Goal: Task Accomplishment & Management: Manage account settings

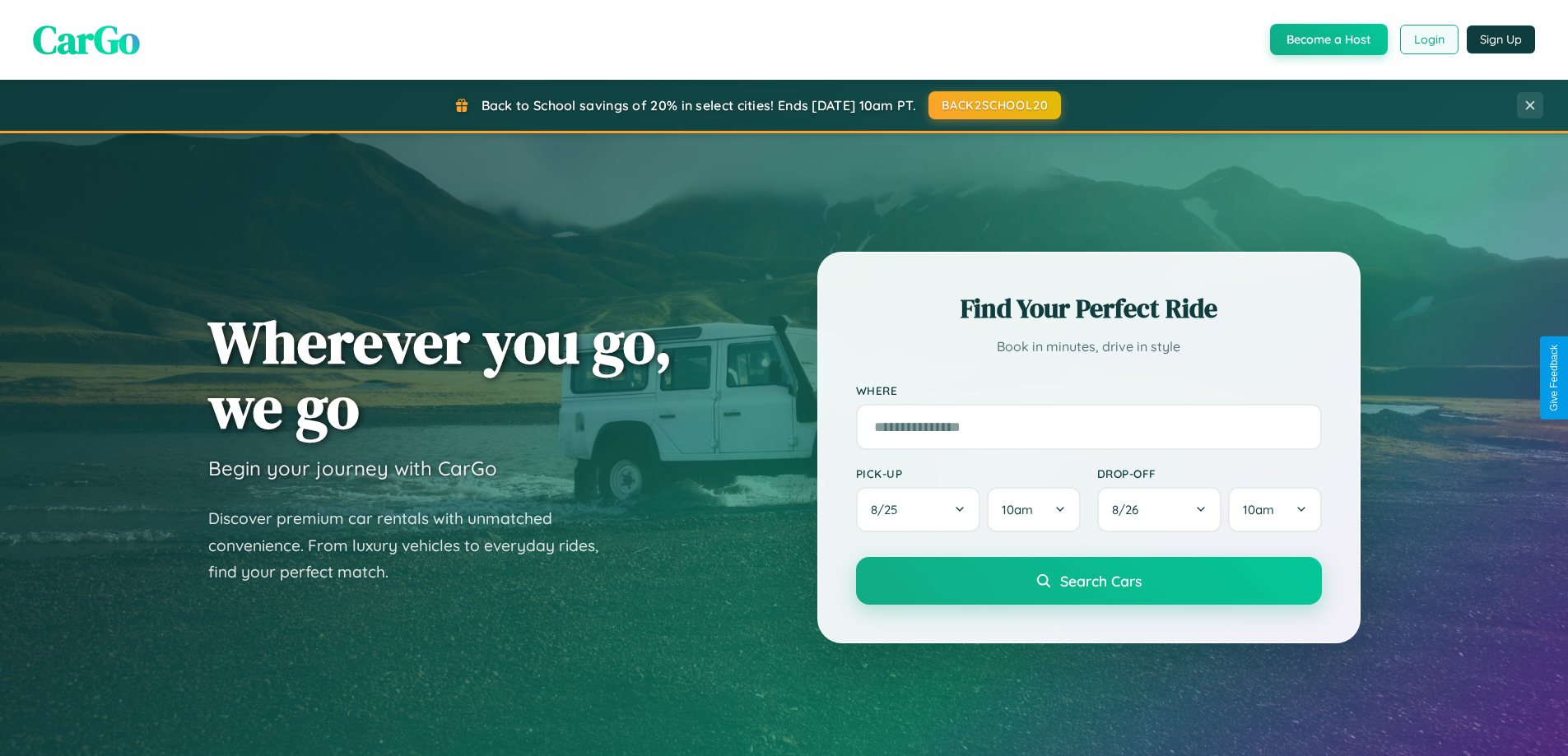
click at [1428, 39] on button "Login" at bounding box center [1429, 39] width 59 height 29
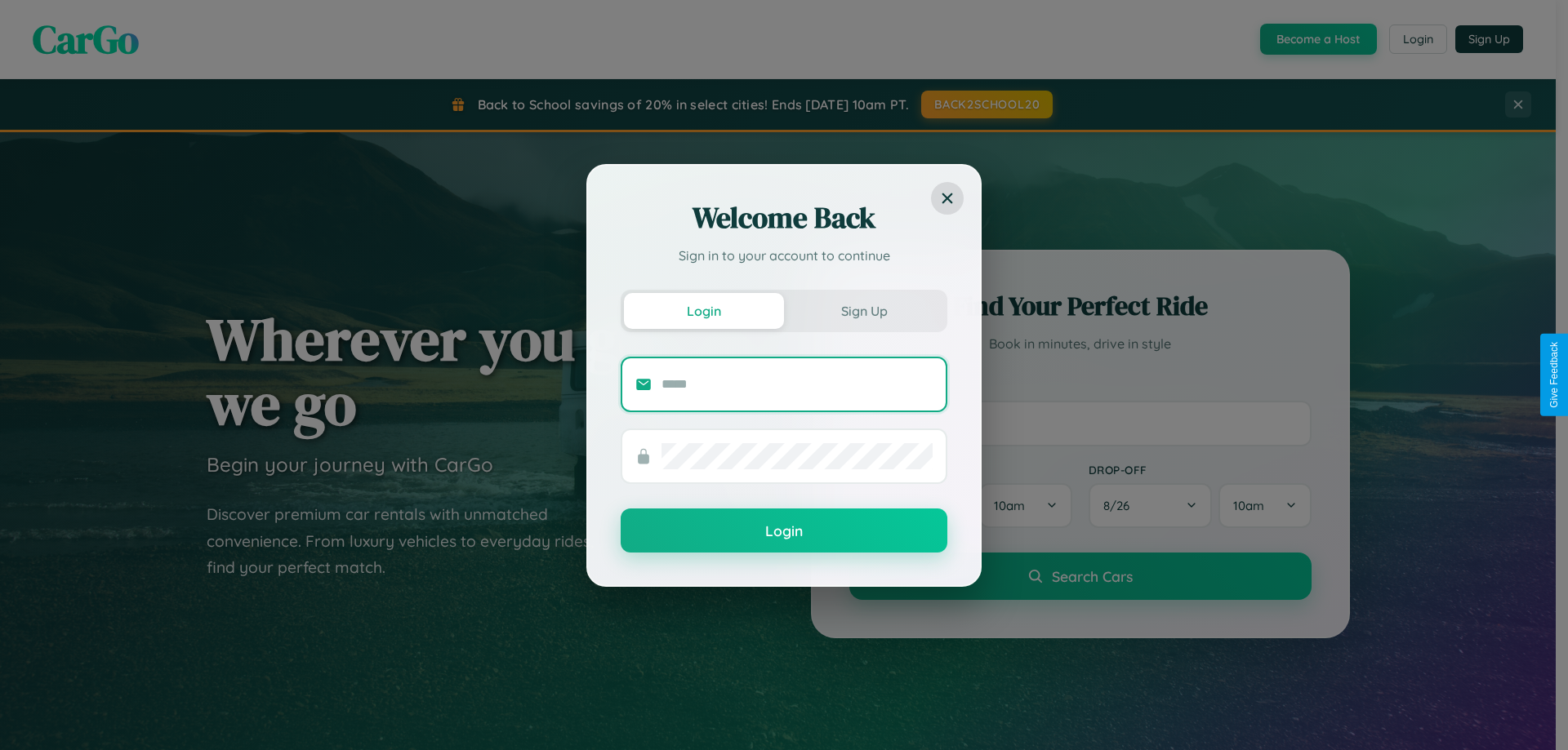
click at [797, 384] on input "text" at bounding box center [797, 384] width 271 height 26
type input "**********"
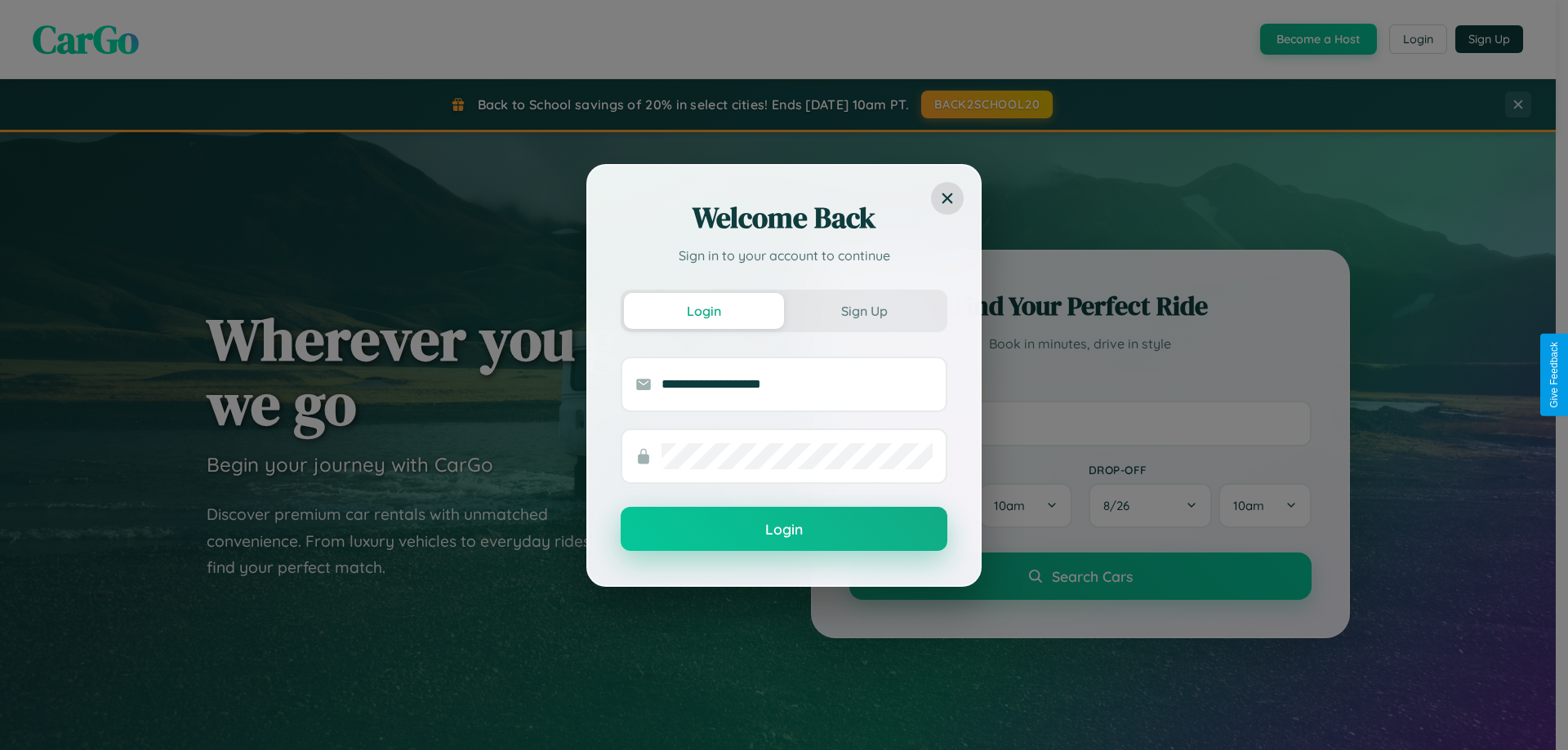
click at [784, 529] on button "Login" at bounding box center [784, 529] width 326 height 44
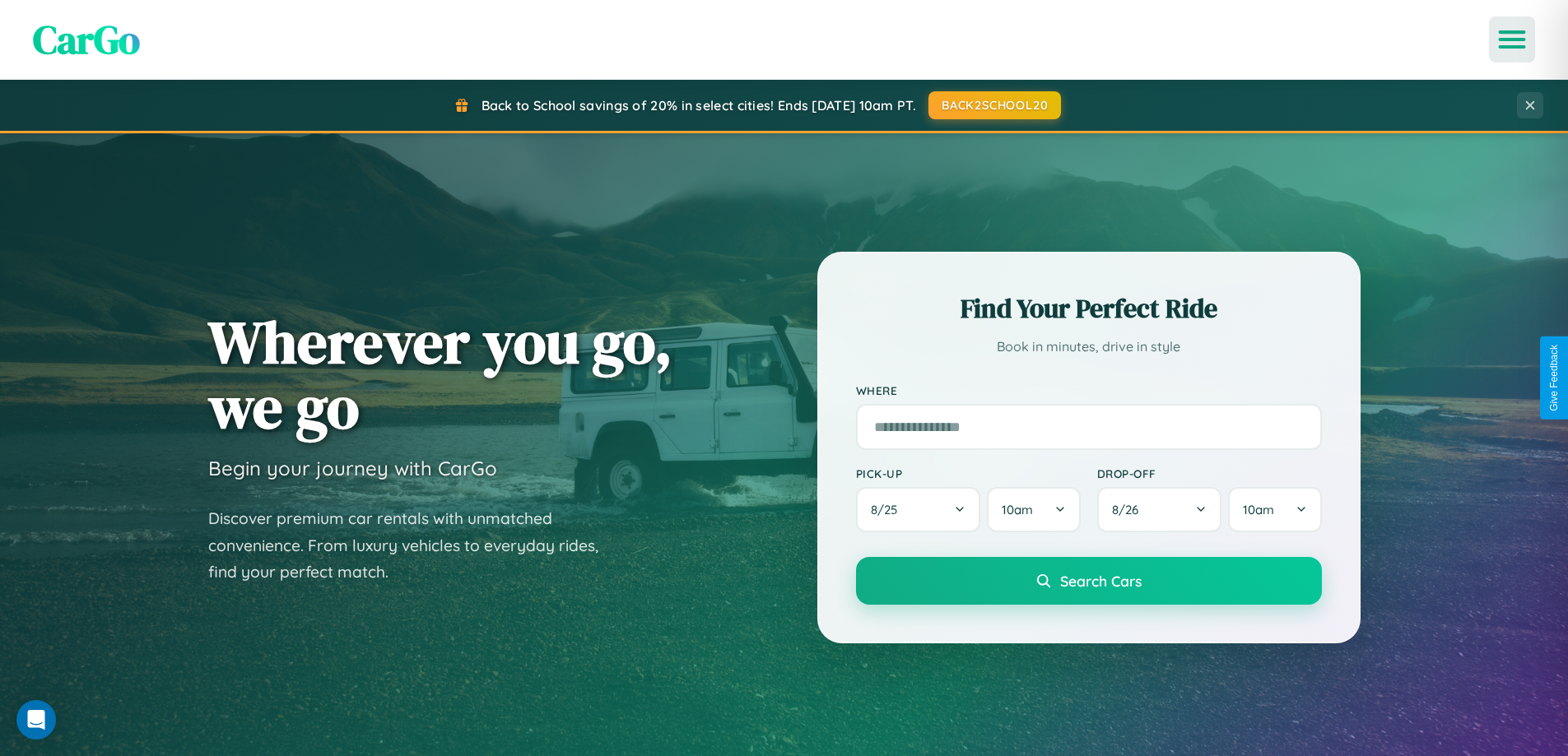
click at [1512, 39] on icon "Open menu" at bounding box center [1513, 39] width 24 height 15
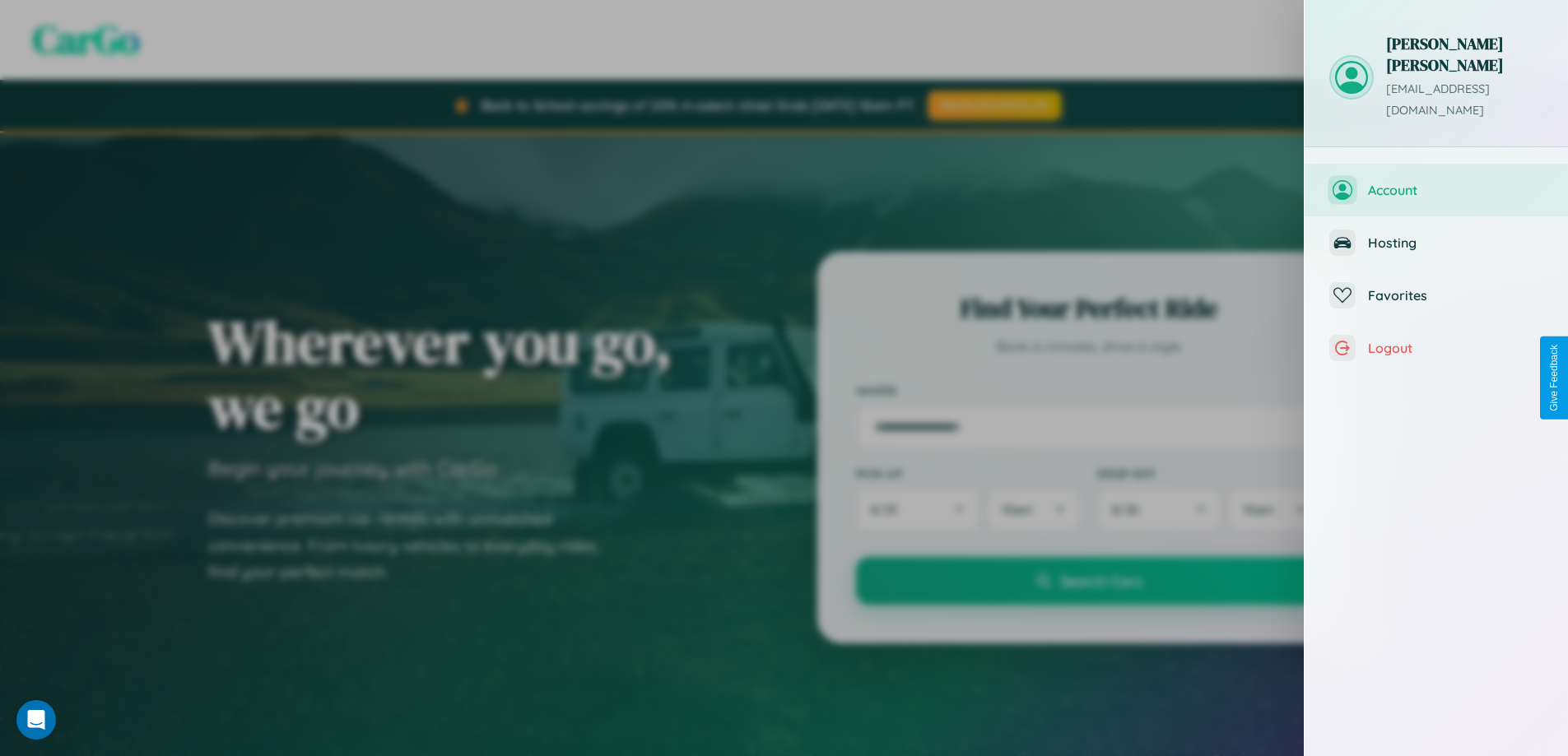
click at [1436, 182] on span "Account" at bounding box center [1456, 190] width 175 height 17
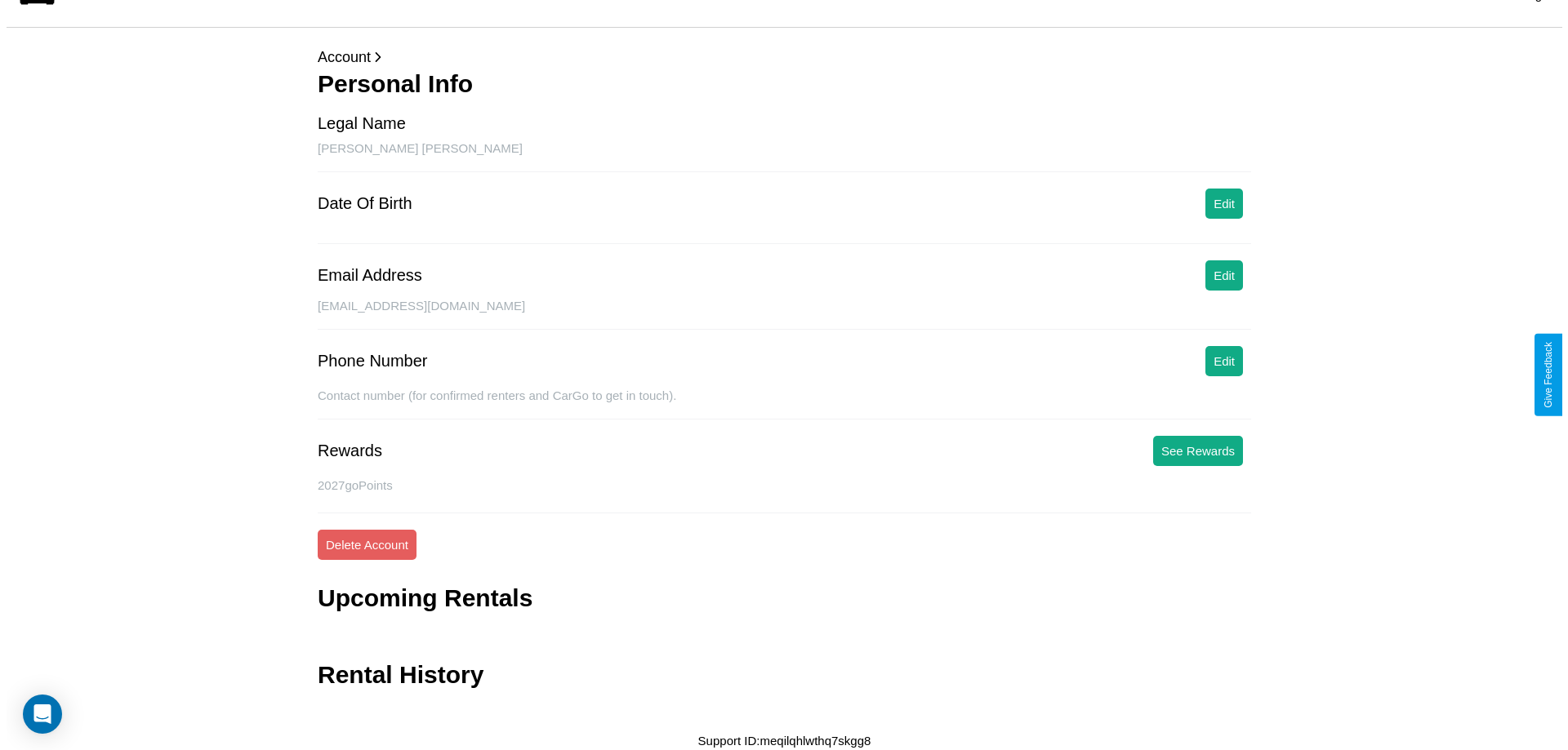
scroll to position [39, 0]
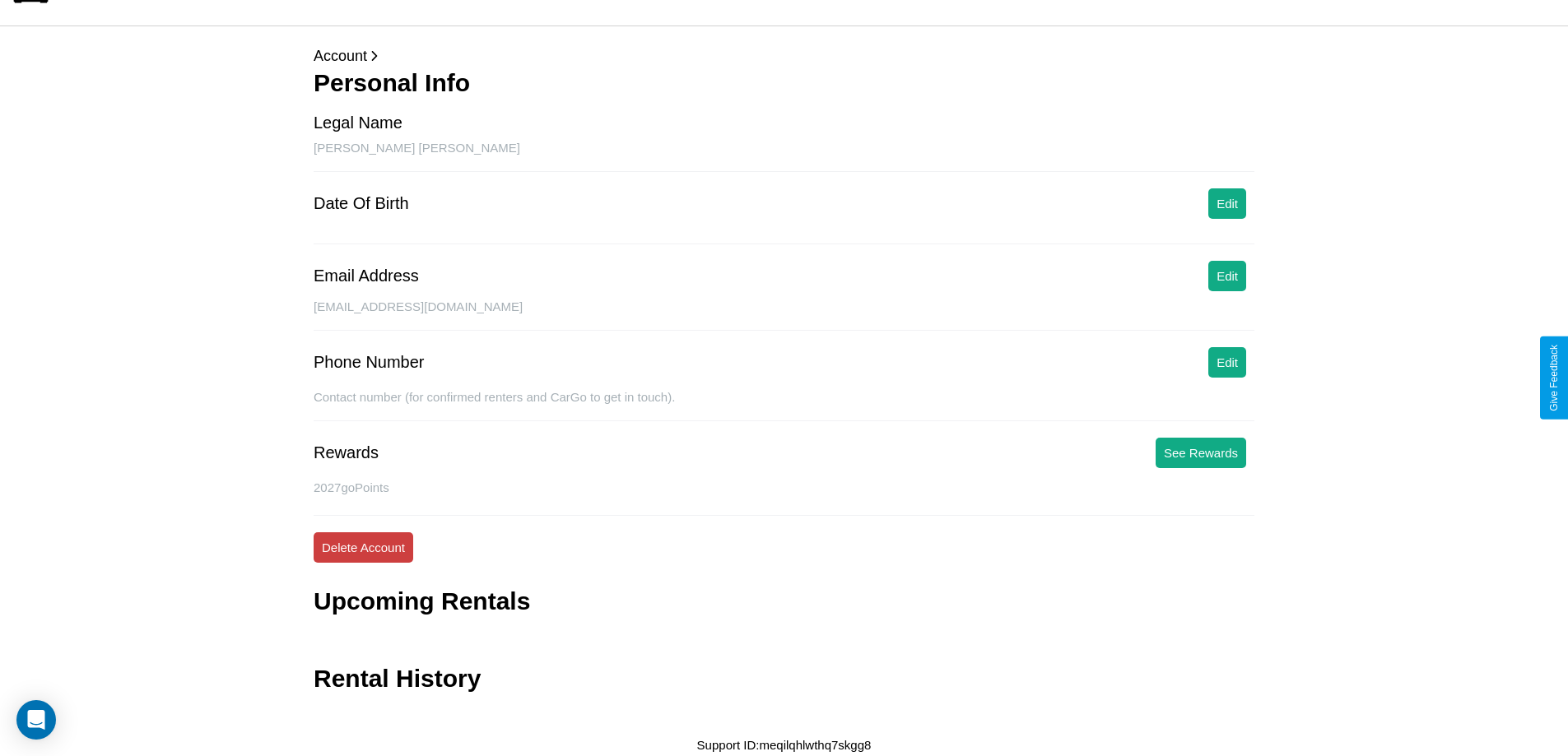
click at [363, 547] on button "Delete Account" at bounding box center [363, 547] width 100 height 30
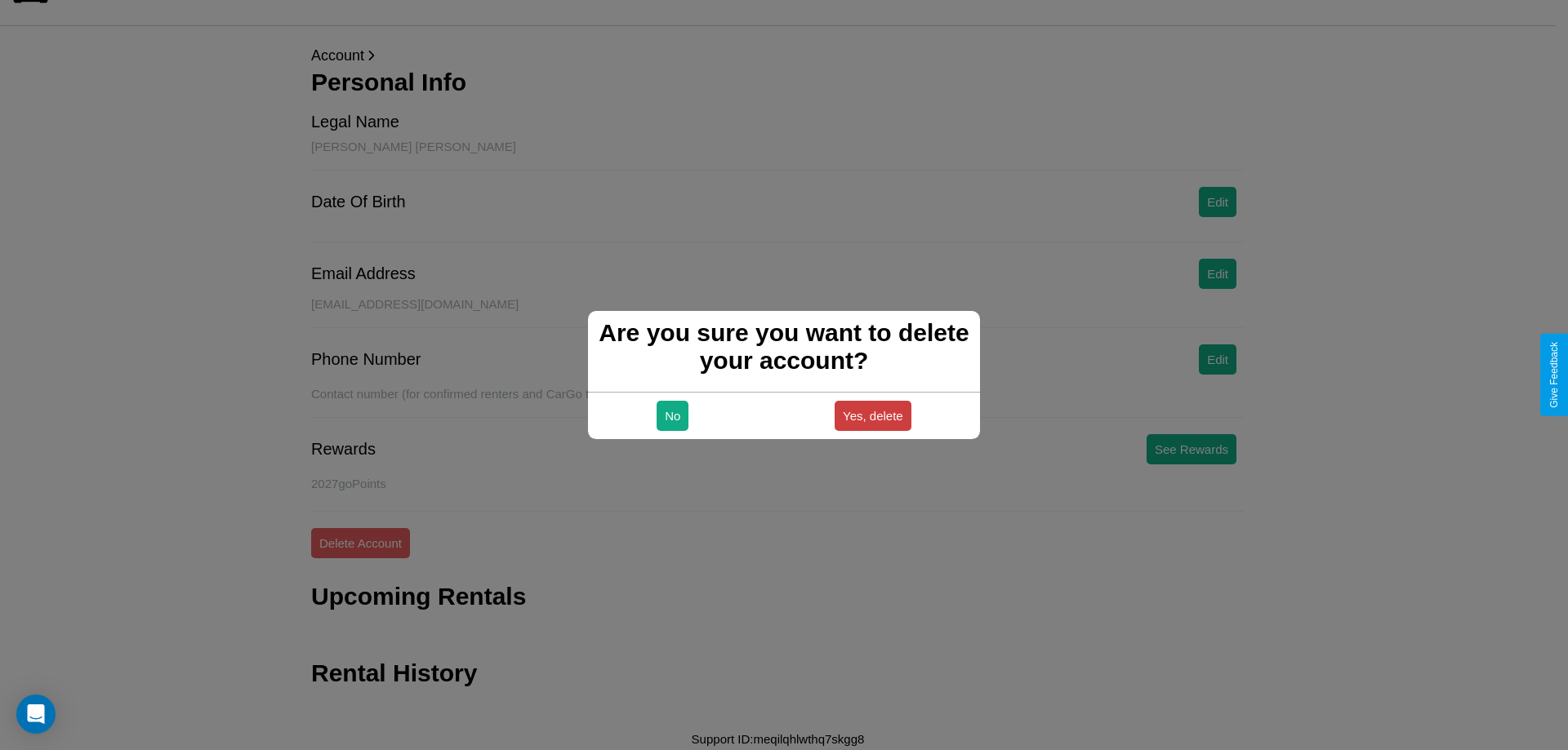
click at [872, 415] on button "Yes, delete" at bounding box center [873, 416] width 77 height 30
